Goal: Find specific page/section: Find specific page/section

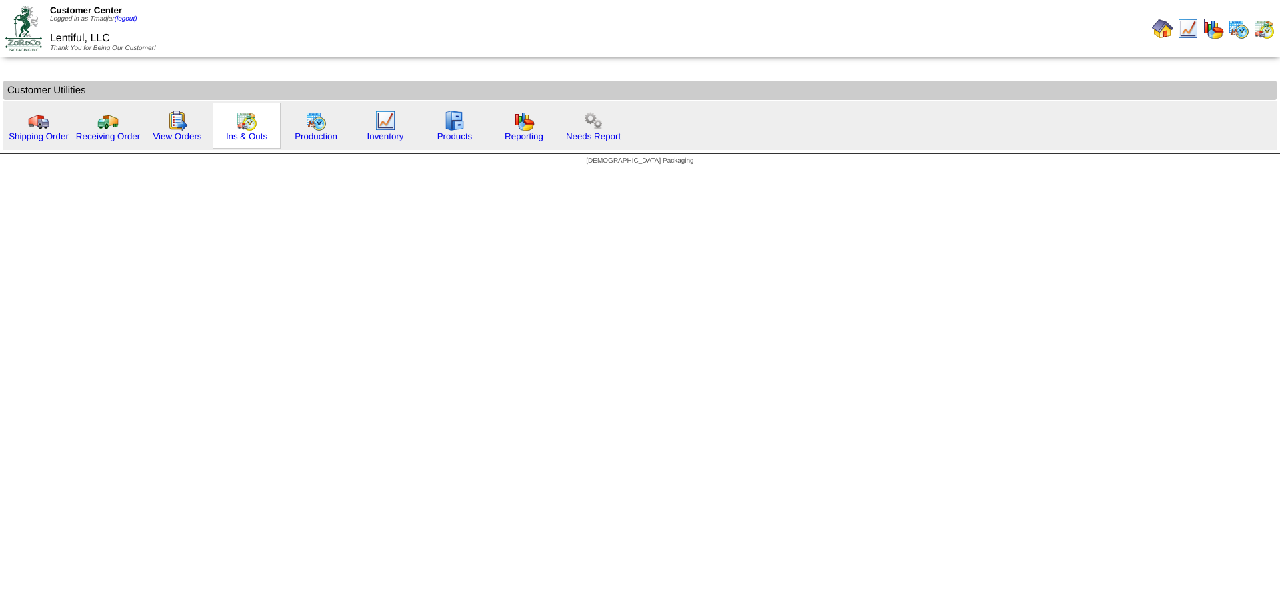
click at [250, 128] on img at bounding box center [246, 120] width 21 height 21
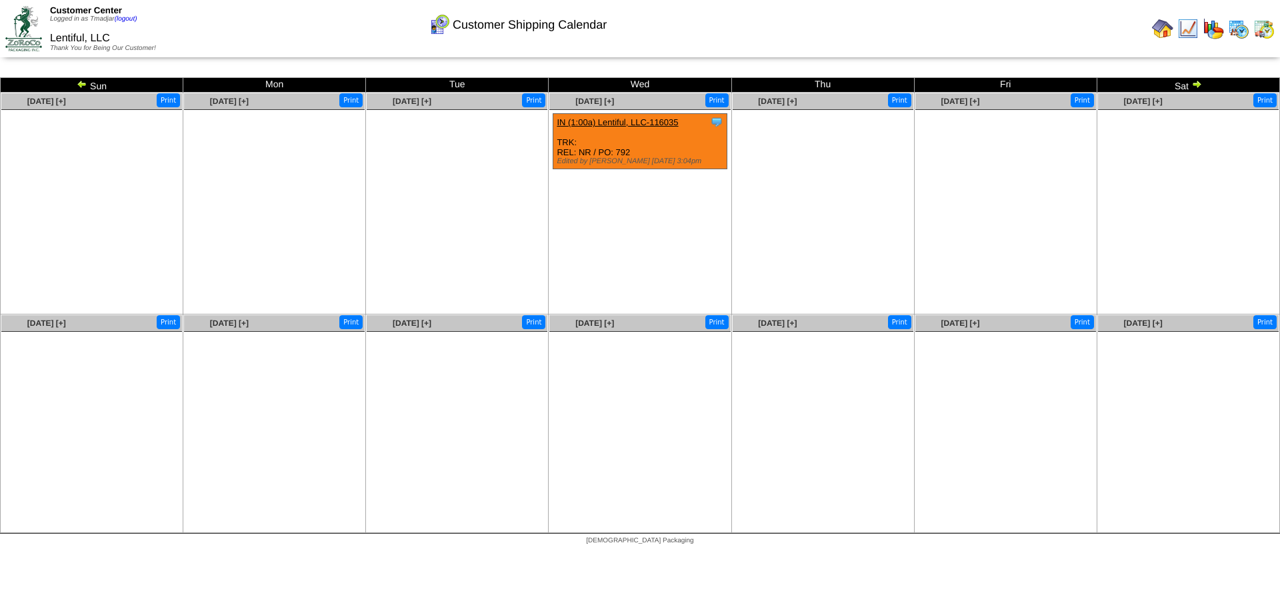
click at [1239, 27] on img at bounding box center [1238, 28] width 21 height 21
